Goal: Check status: Check status

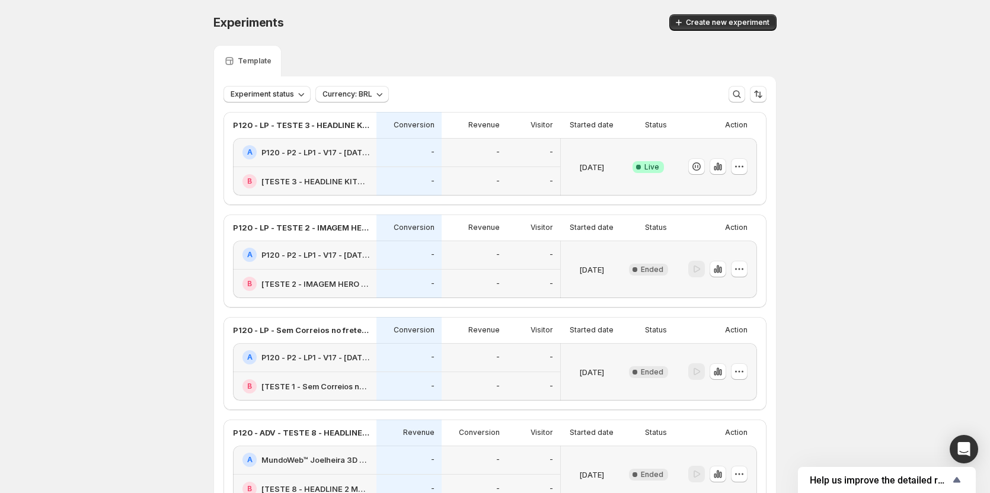
click at [721, 386] on div at bounding box center [713, 372] width 69 height 48
click at [716, 168] on icon "button" at bounding box center [718, 167] width 12 height 12
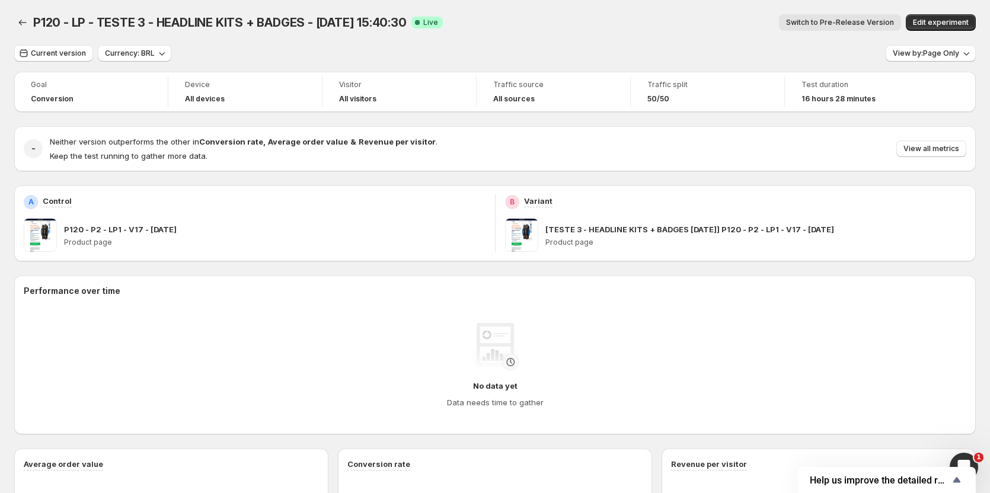
click at [815, 22] on span "Switch to Pre-Release Version" at bounding box center [840, 22] width 108 height 9
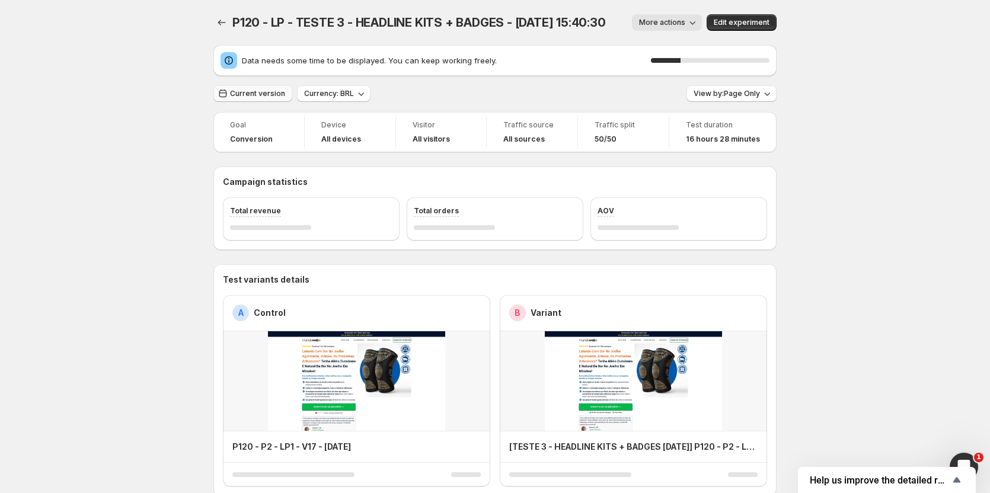
click at [266, 88] on button "Current version" at bounding box center [252, 93] width 79 height 17
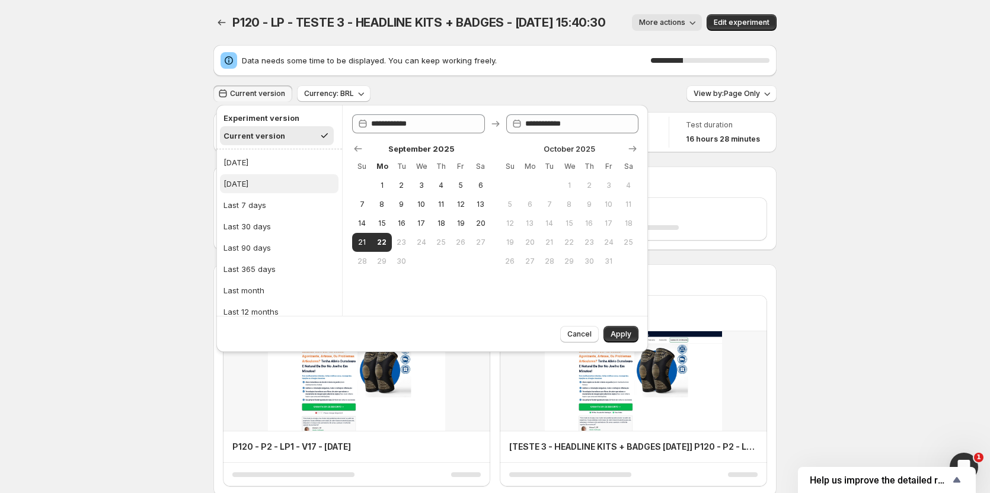
click at [247, 189] on div "[DATE]" at bounding box center [236, 184] width 25 height 12
type input "**********"
click at [617, 329] on button "Apply" at bounding box center [621, 334] width 35 height 17
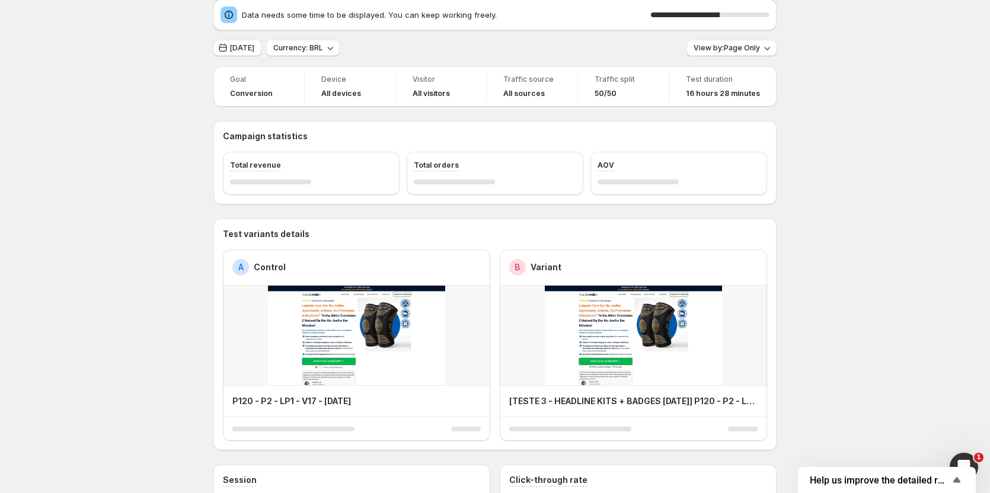
scroll to position [59, 0]
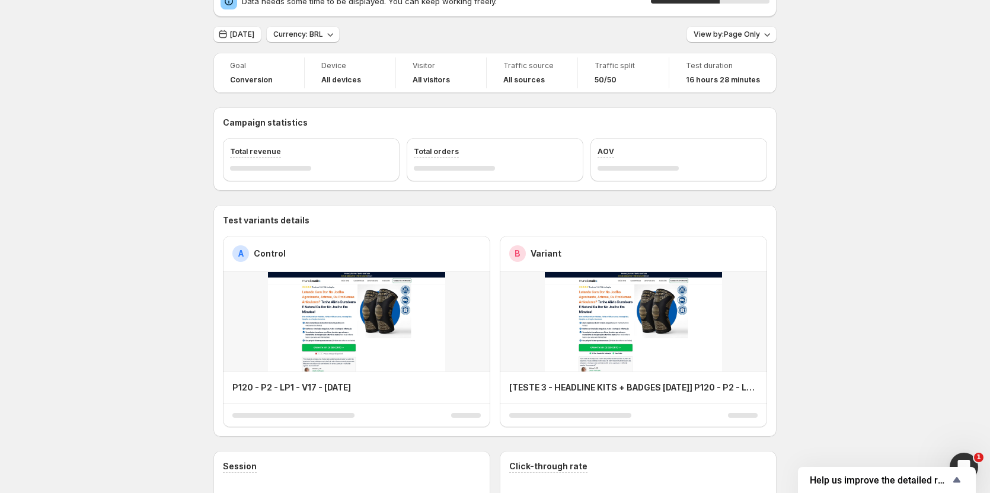
click at [254, 33] on span "[DATE]" at bounding box center [242, 34] width 24 height 9
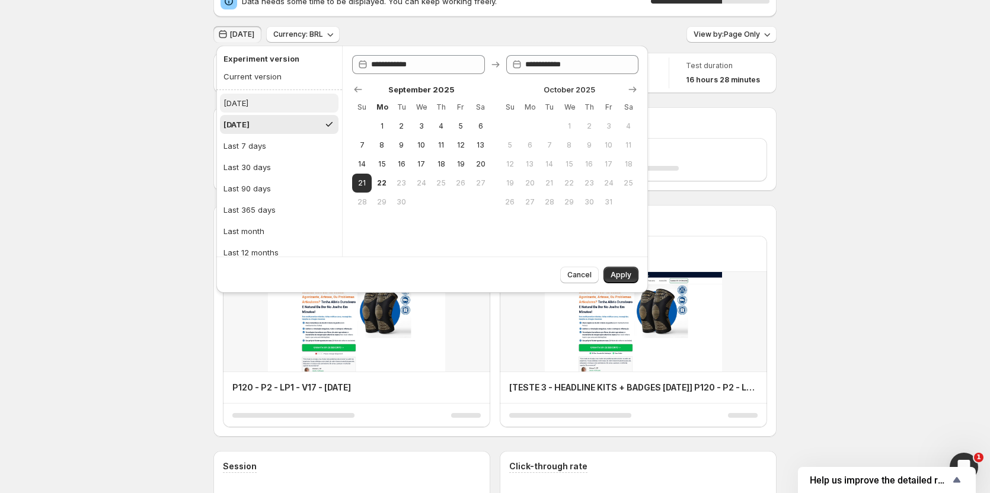
click at [252, 109] on button "[DATE]" at bounding box center [279, 103] width 119 height 19
type input "**********"
click at [620, 277] on span "Apply" at bounding box center [621, 274] width 21 height 9
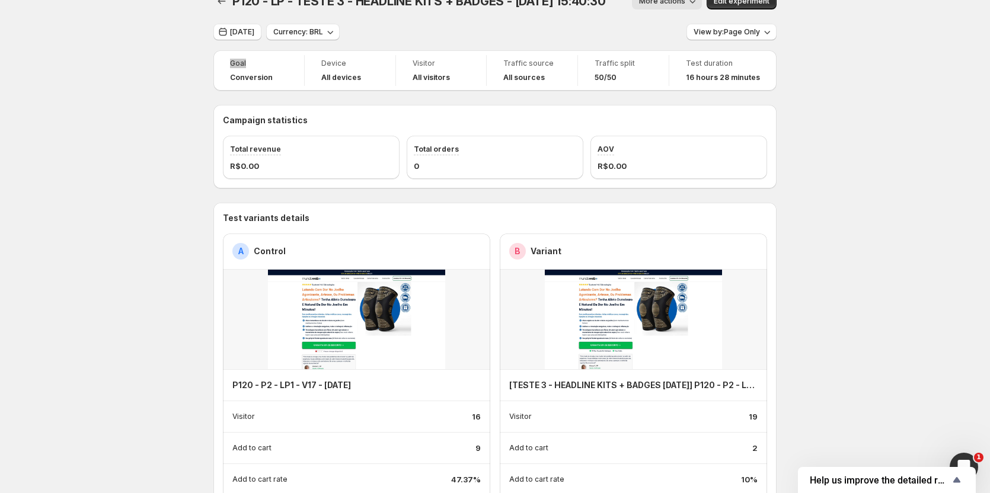
scroll to position [0, 0]
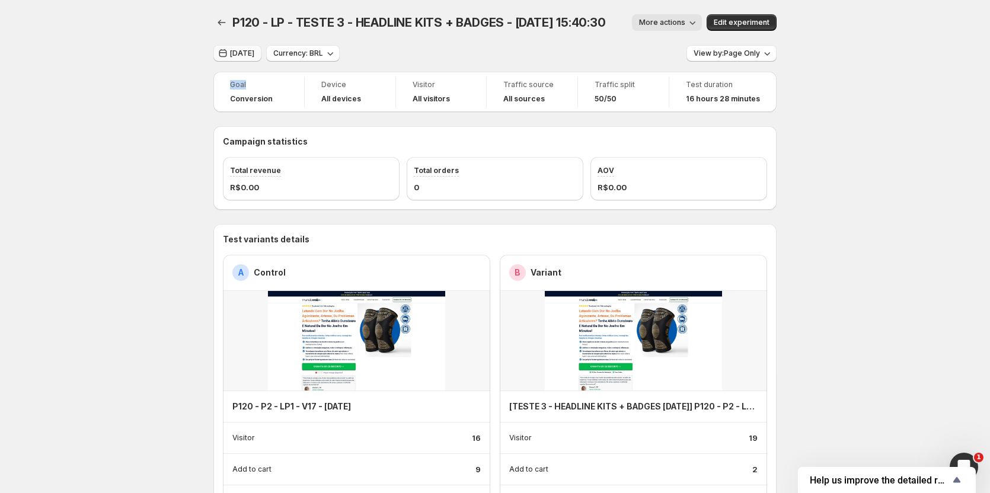
click at [238, 56] on span "[DATE]" at bounding box center [242, 53] width 24 height 9
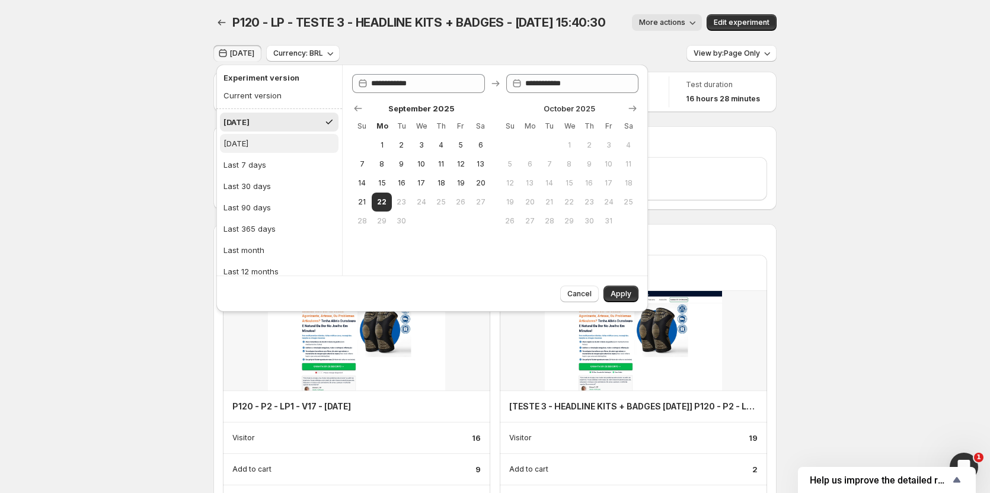
click at [242, 145] on div "[DATE]" at bounding box center [236, 144] width 25 height 12
type input "**********"
click at [629, 292] on span "Apply" at bounding box center [621, 293] width 21 height 9
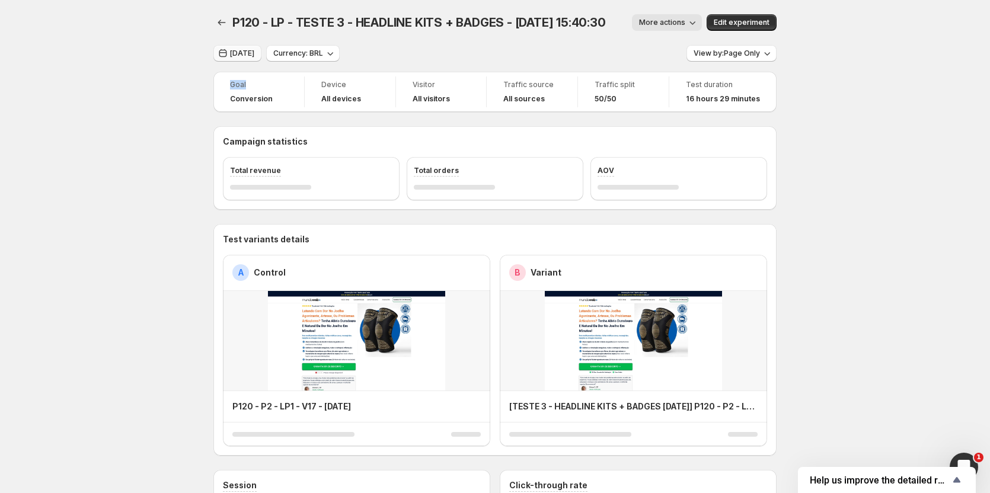
click at [243, 58] on span "[DATE]" at bounding box center [242, 53] width 24 height 9
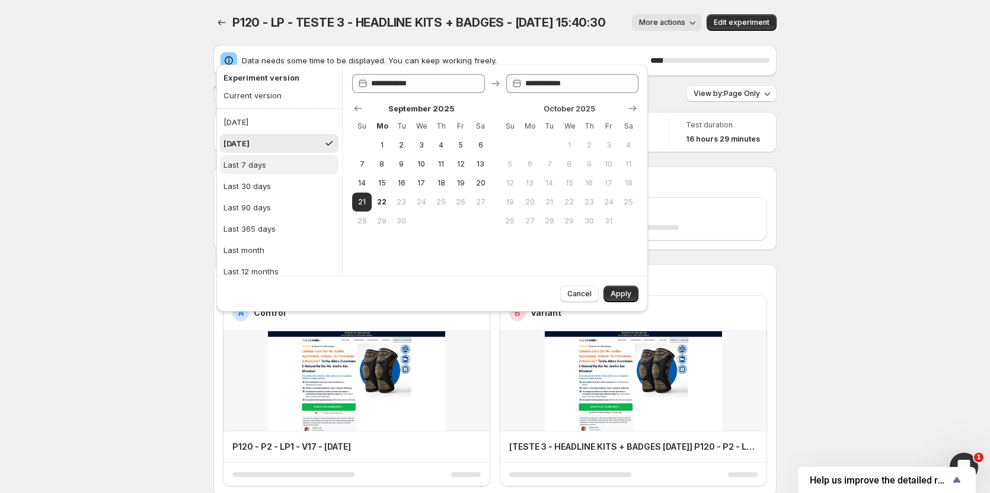
click at [249, 167] on div "Last 7 days" at bounding box center [245, 165] width 43 height 12
type input "**********"
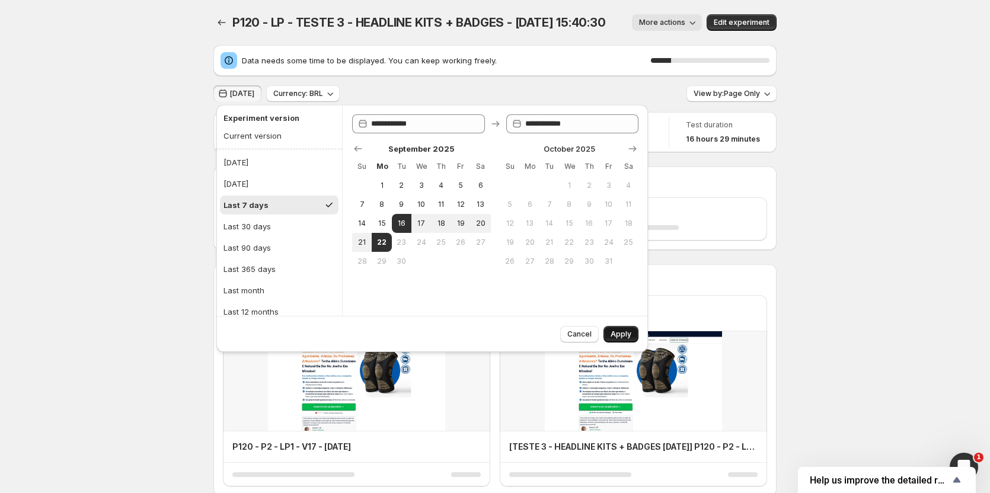
click at [619, 325] on div "Cancel Apply" at bounding box center [597, 331] width 83 height 21
click at [622, 331] on span "Apply" at bounding box center [621, 334] width 21 height 9
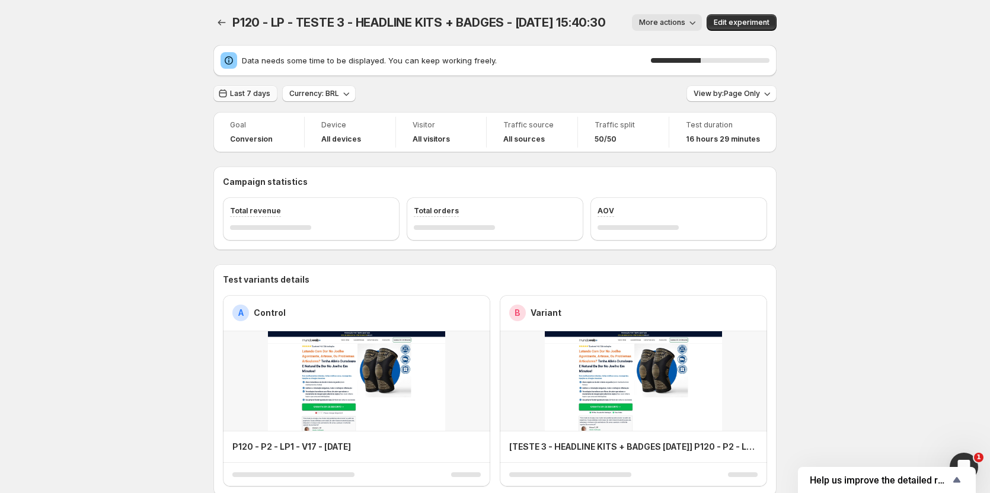
click at [243, 91] on span "Last 7 days" at bounding box center [250, 93] width 40 height 9
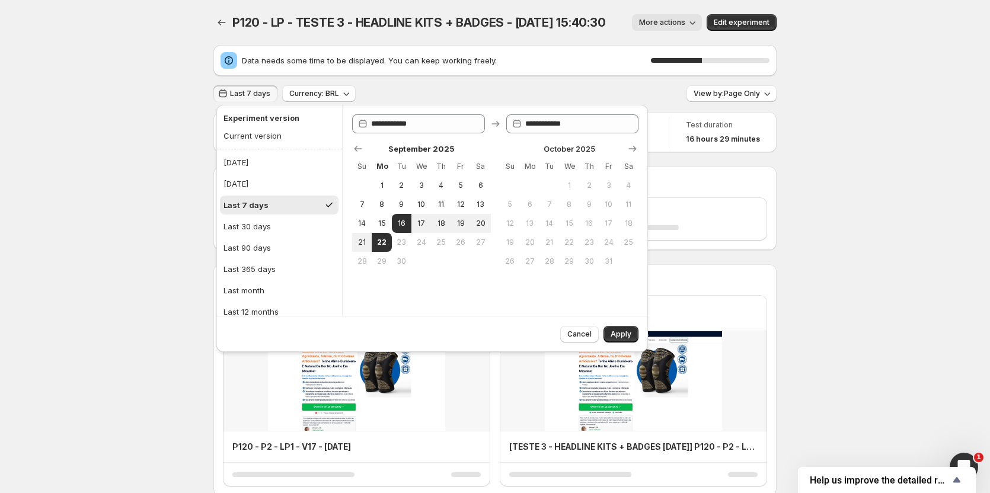
click at [243, 91] on span "Last 7 days" at bounding box center [250, 93] width 40 height 9
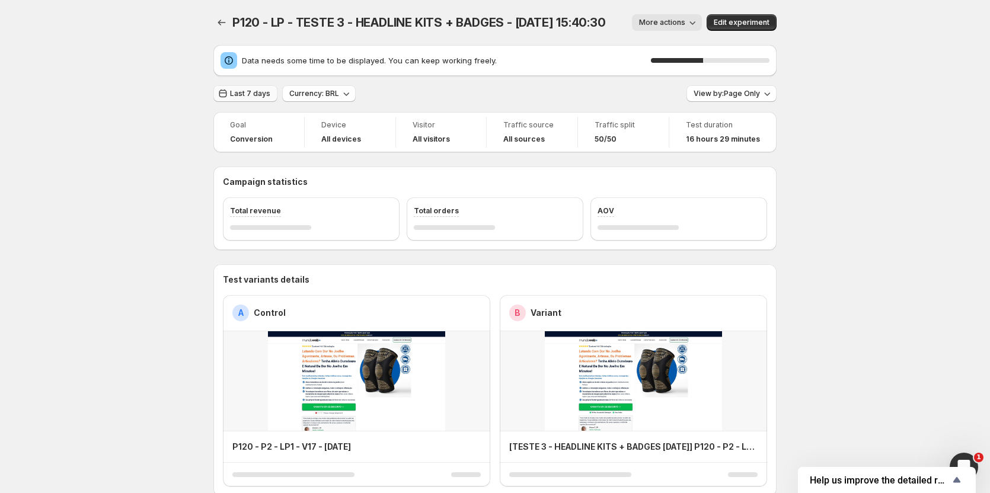
click at [243, 91] on span "Last 7 days" at bounding box center [250, 93] width 40 height 9
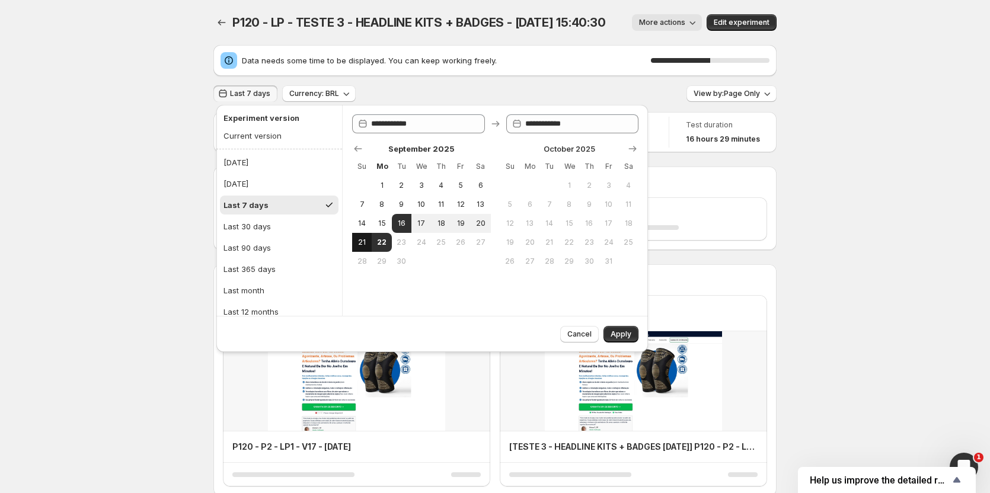
click at [363, 244] on span "21" at bounding box center [362, 242] width 10 height 9
type input "**********"
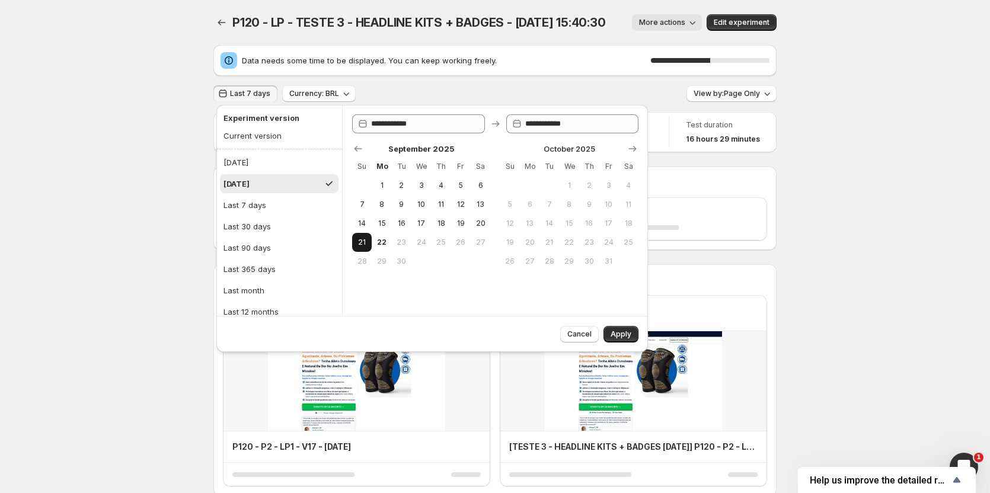
click at [363, 244] on span "21" at bounding box center [362, 242] width 10 height 9
click at [626, 331] on span "Apply" at bounding box center [621, 334] width 21 height 9
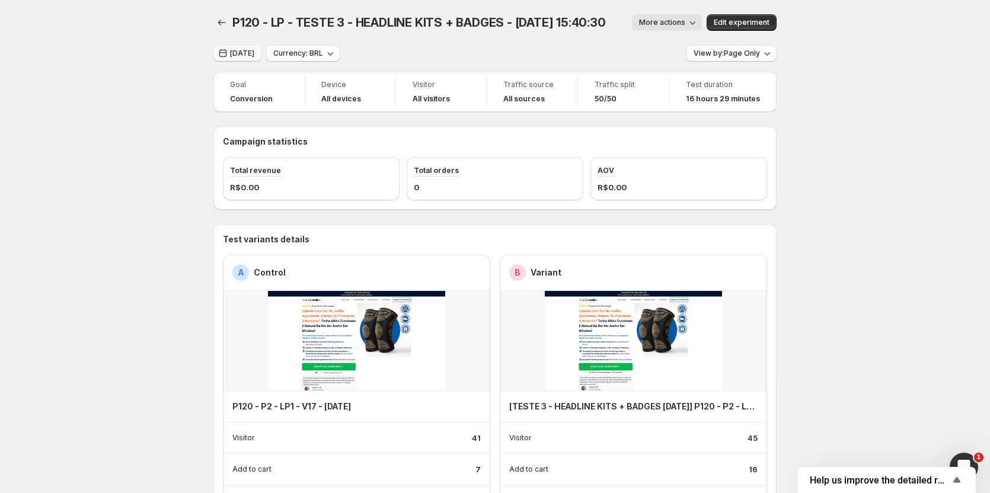
click at [251, 60] on button "[DATE]" at bounding box center [237, 53] width 48 height 17
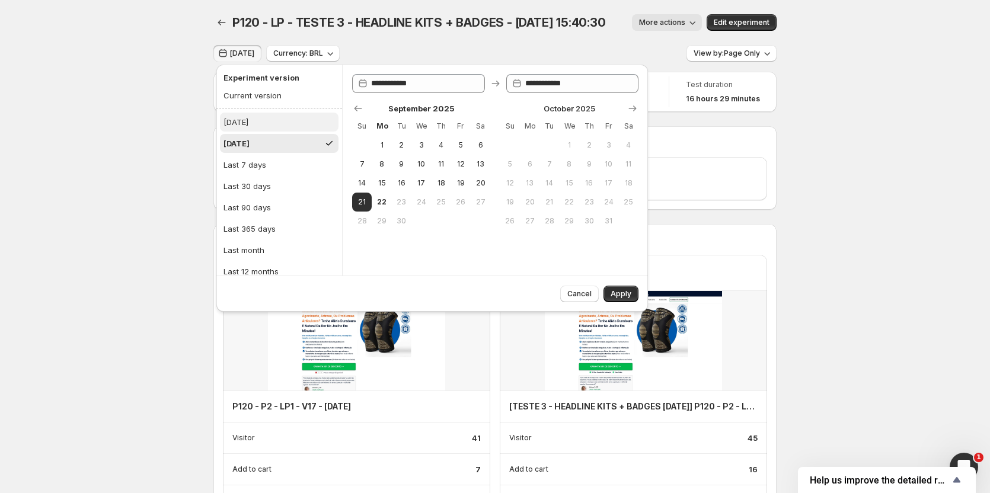
click at [253, 114] on button "[DATE]" at bounding box center [279, 122] width 119 height 19
type input "**********"
click at [260, 93] on div "Current version" at bounding box center [253, 96] width 58 height 12
type input "**********"
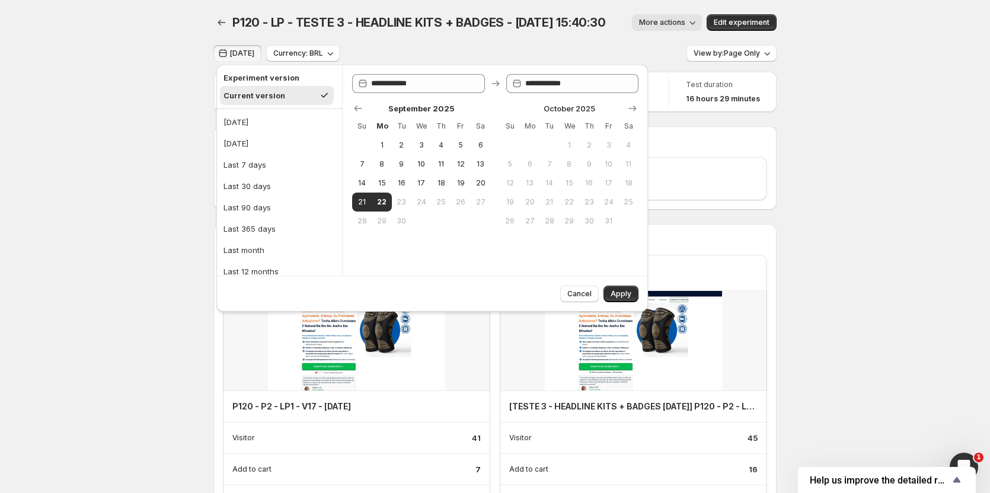
click at [611, 291] on button "Apply" at bounding box center [621, 294] width 35 height 17
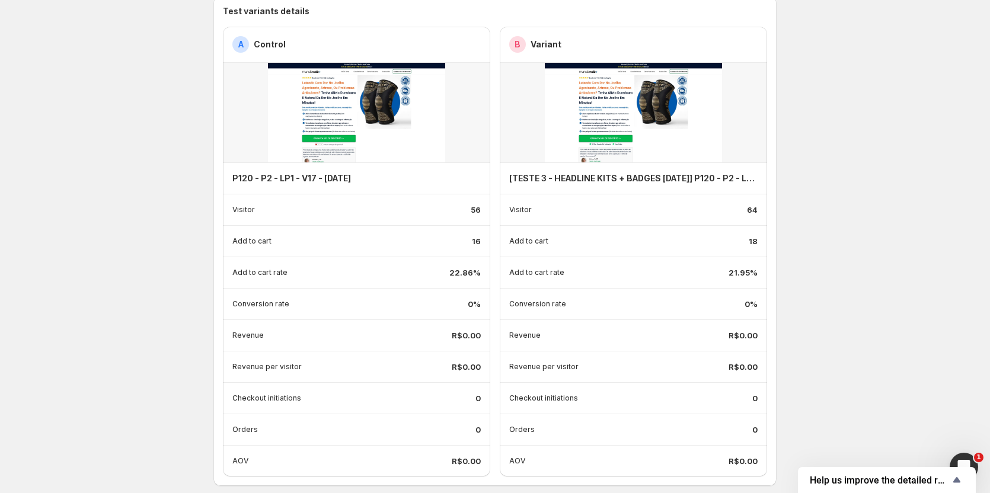
scroll to position [178, 0]
